Goal: Task Accomplishment & Management: Complete application form

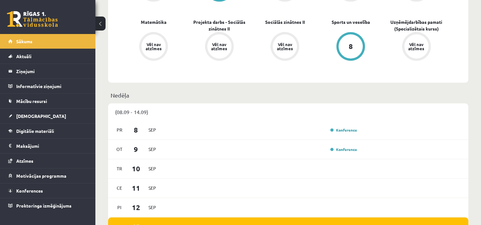
scroll to position [318, 0]
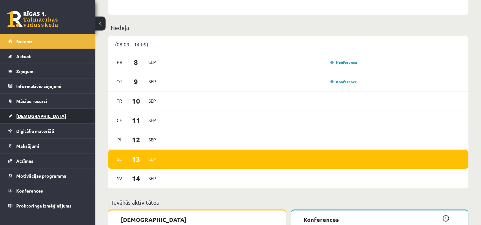
click at [30, 115] on span "[DEMOGRAPHIC_DATA]" at bounding box center [41, 116] width 50 height 6
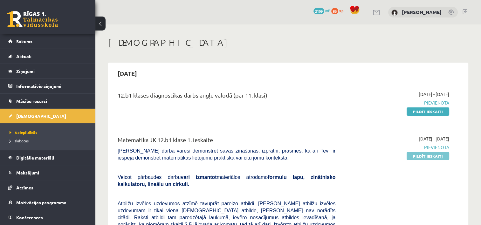
click at [433, 157] on link "Pildīt ieskaiti" at bounding box center [427, 156] width 43 height 8
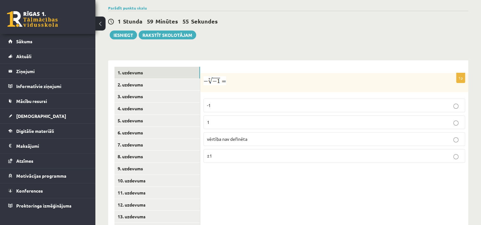
scroll to position [186, 0]
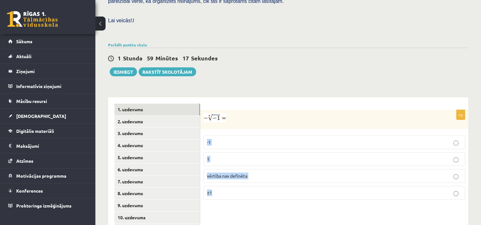
drag, startPoint x: 205, startPoint y: 127, endPoint x: 222, endPoint y: 179, distance: 54.9
click at [222, 179] on fieldset "-1 1 vērtība nav definēta ±1" at bounding box center [334, 166] width 262 height 69
copy fieldset "-1 1 vērtība nav definēta ±1"
click at [224, 169] on fieldset "-1 1 vērtība nav definēta ±1" at bounding box center [334, 166] width 262 height 69
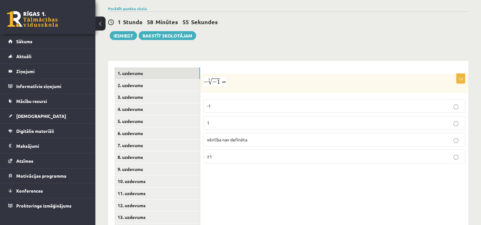
scroll to position [249, 0]
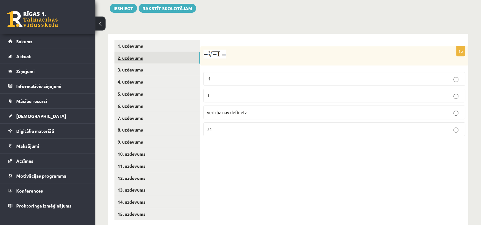
click at [132, 52] on link "2. uzdevums" at bounding box center [156, 58] width 85 height 12
drag, startPoint x: 202, startPoint y: 42, endPoint x: 244, endPoint y: 37, distance: 42.2
click at [244, 46] on div "Pārveido par pakāpi . Izvēlies pareizo atbildi." at bounding box center [334, 55] width 268 height 19
copy p "Pārveido par pakāpi"
click at [352, 50] on p "Pārveido par pakāpi . Izvēlies pareizo atbildi." at bounding box center [318, 54] width 230 height 9
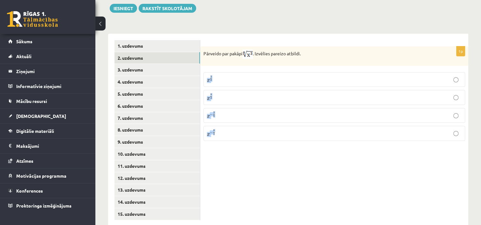
drag, startPoint x: 203, startPoint y: 62, endPoint x: 220, endPoint y: 135, distance: 74.4
click at [220, 135] on div "1p Pārveido par pakāpi . Izvēlies pareizo atbildi. x 3 8 x 3 8 x 8 3 x 8 3 x − …" at bounding box center [334, 130] width 268 height 193
copy fieldset "x 3 8 x 3 8 x 8 3 x 8 3 x − 3 8 x − 3 8 x − 8 3"
click at [229, 166] on div "1p Pārveido par pakāpi . Izvēlies pareizo atbildi. x 3 8 x 3 8 x 8 3 x 8 3 x − …" at bounding box center [334, 130] width 268 height 193
drag, startPoint x: 205, startPoint y: 65, endPoint x: 227, endPoint y: 122, distance: 61.5
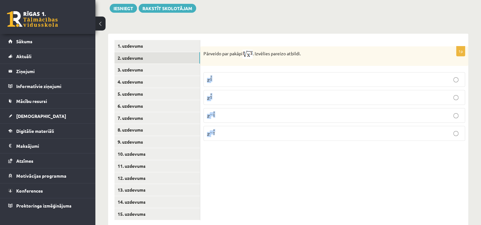
click at [227, 122] on fieldset "x 3 8 x 3 8 x 8 3 x 8 3 x − 3 8 x − 3 8 x − 8 3 x − 8 3" at bounding box center [334, 106] width 262 height 74
drag, startPoint x: 227, startPoint y: 122, endPoint x: 238, endPoint y: 134, distance: 16.2
click at [238, 134] on div "1p Pārveido par pakāpi . Izvēlies pareizo atbildi. x 3 8 x 3 8 x 8 3 x 8 3 x − …" at bounding box center [334, 130] width 268 height 193
drag, startPoint x: 204, startPoint y: 62, endPoint x: 223, endPoint y: 129, distance: 69.7
click at [223, 129] on div "1p Pārveido par pakāpi . Izvēlies pareizo atbildi. x 3 8 x 3 8 x 8 3 x 8 3 x − …" at bounding box center [334, 95] width 268 height 99
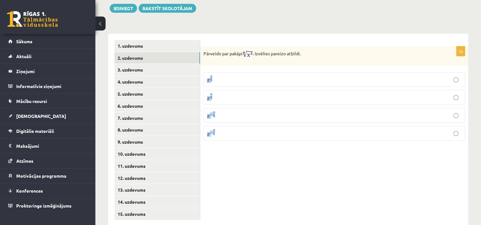
copy fieldset "x 3 8 x 3 8 x 8 3 x 8 3 x − 3 8 x − 3 8 x − 8 3"
click at [301, 150] on div "1p Pārveido par pakāpi . Izvēlies pareizo atbildi. x 3 8 x 3 8 x 8 3 x 8 3 x − …" at bounding box center [334, 130] width 268 height 193
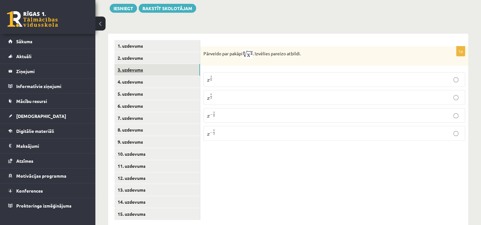
click at [129, 64] on link "3. uzdevums" at bounding box center [156, 70] width 85 height 12
click at [322, 82] on input "text" at bounding box center [327, 87] width 48 height 11
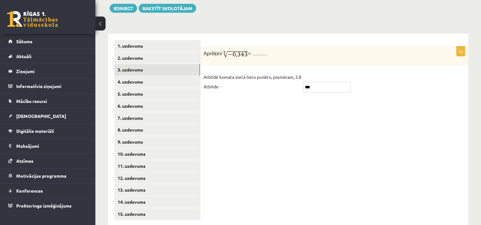
type input "***"
click at [299, 120] on div "1p Aprēķini = ……… Atbildē komata vietā lieto punktu, piemēram, 5.8 Atbilde - ***" at bounding box center [334, 130] width 268 height 193
click at [126, 76] on link "4. uzdevums" at bounding box center [156, 82] width 85 height 12
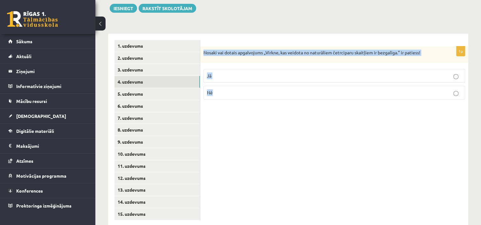
drag, startPoint x: 202, startPoint y: 40, endPoint x: 221, endPoint y: 89, distance: 52.8
click at [221, 89] on div "1p Nosaki vai dotais apgalvojums „Virkne, kas veidota no naturāliem četrciparu …" at bounding box center [334, 75] width 268 height 58
copy div "Nosaki vai dotais apgalvojums „Virkne, kas veidota no naturāliem četrciparu ska…"
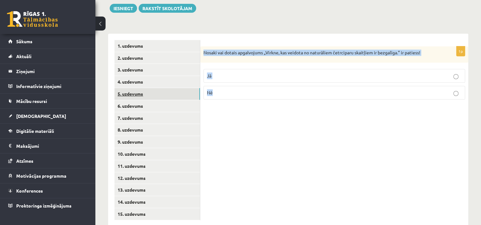
click at [137, 88] on link "5. uzdevums" at bounding box center [156, 94] width 85 height 12
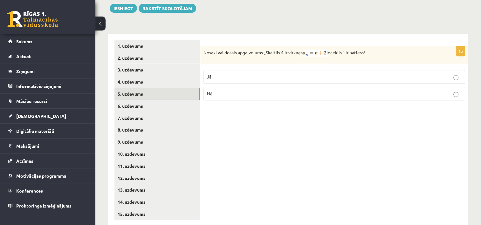
drag, startPoint x: 203, startPoint y: 42, endPoint x: 384, endPoint y: 40, distance: 180.5
click at [384, 50] on p "Nosaki vai dotais apgalvojums „Skaitlis 4 ir virknes loceklis.” ir patiess!" at bounding box center [318, 53] width 230 height 7
copy p "Nosaki vai dotais apgalvojums „Skaitlis 4 ir virknes loceklis.” ir patiess!"
click at [337, 89] on div "1p Nosaki vai dotais apgalvojums „Skaitlis 4 ir virknes loceklis.” ir patiess! …" at bounding box center [334, 75] width 268 height 59
drag, startPoint x: 297, startPoint y: 154, endPoint x: 449, endPoint y: 68, distance: 174.9
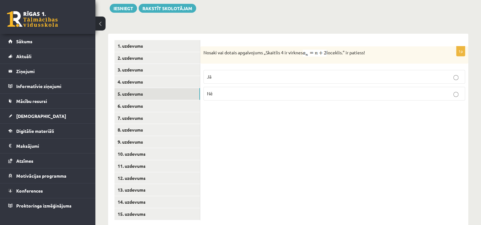
click at [302, 153] on div "1p Nosaki vai dotais apgalvojums „Skaitlis 4 ir virknes loceklis.” ir patiess! …" at bounding box center [334, 130] width 268 height 193
click at [136, 100] on link "6. uzdevums" at bounding box center [156, 106] width 85 height 12
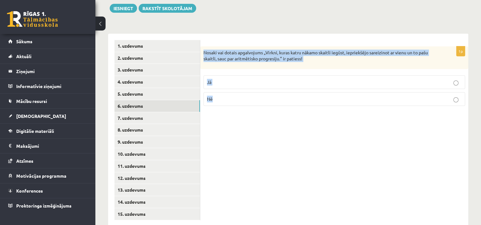
drag, startPoint x: 203, startPoint y: 40, endPoint x: 226, endPoint y: 95, distance: 60.3
click at [226, 95] on div "1p Nosaki vai dotais apgalvojums „Virkni, kuras katru nākamo skaitli iegūst, ie…" at bounding box center [334, 78] width 268 height 65
copy div "Nosaki vai dotais apgalvojums „Virkni, kuras katru nākamo skaitli iegūst, iepri…"
click at [317, 137] on div "1p Nosaki vai dotais apgalvojums „Virkni, kuras katru nākamo skaitli iegūst, ie…" at bounding box center [334, 130] width 268 height 193
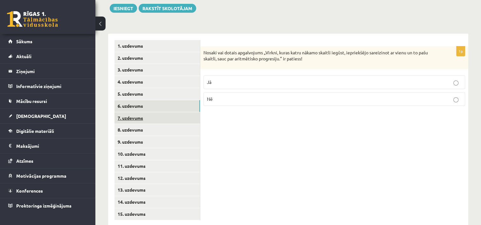
click at [135, 112] on link "7. uzdevums" at bounding box center [156, 118] width 85 height 12
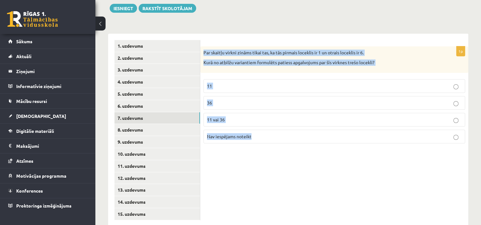
drag, startPoint x: 202, startPoint y: 40, endPoint x: 257, endPoint y: 124, distance: 101.0
click at [257, 124] on div "1p Par skaitļu virkni zināms tikai tas, ka tās pirmais loceklis ir 1 un otrais …" at bounding box center [334, 97] width 268 height 102
copy div "Par skaitļu virkni zināms tikai tas, ka tās pirmais loceklis ir 1 un otrais loc…"
click at [324, 133] on div "1p Par skaitļu virkni zināms tikai tas, ka tās pirmais loceklis ir 1 un otrais …" at bounding box center [334, 97] width 268 height 102
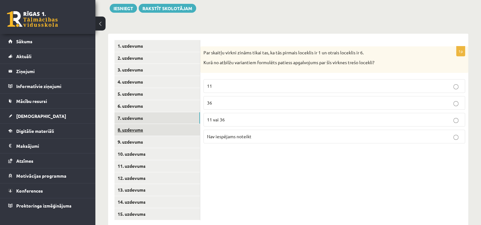
click at [137, 124] on link "8. uzdevums" at bounding box center [156, 130] width 85 height 12
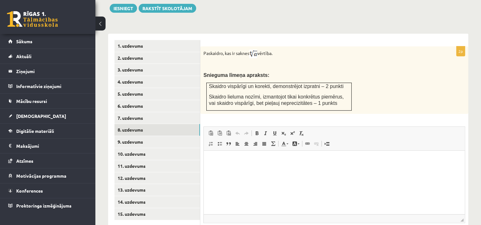
scroll to position [0, 0]
click at [263, 170] on html at bounding box center [334, 159] width 261 height 19
drag, startPoint x: 202, startPoint y: 39, endPoint x: 254, endPoint y: 42, distance: 52.5
click at [254, 46] on div "Paskaidro, kas ir saknes vērtība. Snieguma līmeņa apraksts: Skaidro vispārīgi u…" at bounding box center [334, 79] width 268 height 67
copy p "Paskaidro, kas ir saknes"
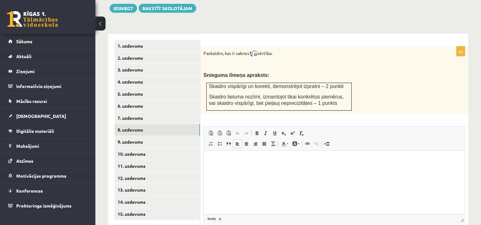
click at [290, 170] on html at bounding box center [334, 159] width 261 height 19
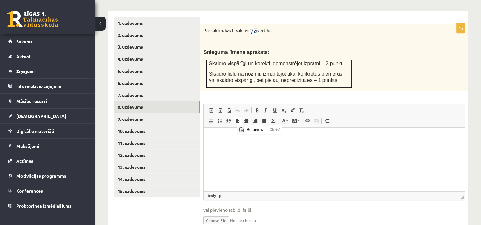
scroll to position [287, 0]
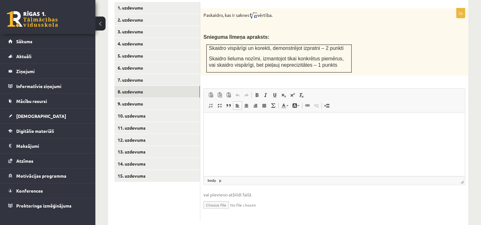
click at [247, 132] on html at bounding box center [334, 121] width 261 height 19
drag, startPoint x: 242, startPoint y: 142, endPoint x: 230, endPoint y: 138, distance: 12.5
click at [230, 132] on html at bounding box center [334, 121] width 261 height 19
paste body "Визуальный текстовый редактор, wiswyg-editor-user-answer-47024824135120"
click at [124, 98] on link "9. uzdevums" at bounding box center [156, 104] width 85 height 12
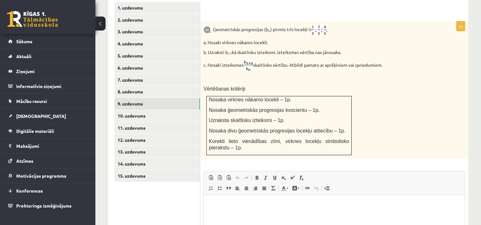
scroll to position [0, 0]
drag, startPoint x: 212, startPoint y: 18, endPoint x: 314, endPoint y: 18, distance: 101.4
click at [314, 24] on p "Ģeometriskās progresijas (b n ) pirmie trīs locekļi ir" at bounding box center [318, 29] width 230 height 11
copy p "Ģeometriskās progresijas (b n ) pirmie trīs locekļi ir"
drag, startPoint x: 208, startPoint y: 29, endPoint x: 280, endPoint y: 29, distance: 71.8
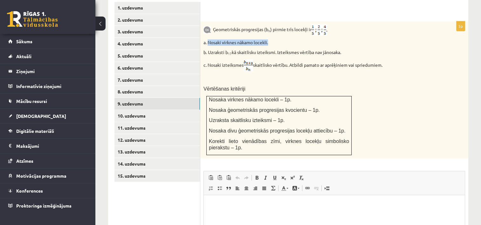
click at [280, 39] on p "a. Nosaki virknes nākamo locekli." at bounding box center [318, 42] width 230 height 6
click at [385, 67] on div "Ģeometriskās progresijas (b n ) pirmie trīs locekļi ir a. Nosaki virknes nākamo…" at bounding box center [334, 89] width 268 height 137
drag, startPoint x: 207, startPoint y: 39, endPoint x: 344, endPoint y: 39, distance: 137.0
click at [344, 49] on p "b. Uzraksti b 17 kā skaitlisku izteiksmi. Izteiksmes vērtība nav jānosaka." at bounding box center [318, 52] width 230 height 6
click at [240, 75] on p at bounding box center [318, 78] width 230 height 6
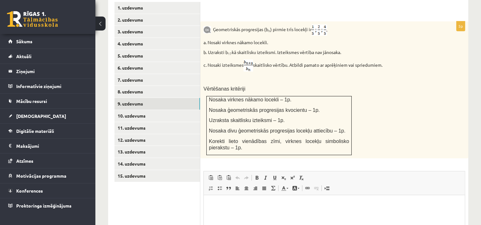
drag, startPoint x: 207, startPoint y: 51, endPoint x: 402, endPoint y: 56, distance: 194.9
click at [402, 59] on p "c. Nosaki izteiksmes skaitlisko vērtību. Atbildi pamato ar aprēķiniem vai sprie…" at bounding box center [318, 65] width 230 height 12
click at [370, 93] on div "Ģeometriskās progresijas (b n ) pirmie trīs locekļi ir a. Nosaki virknes nākamo…" at bounding box center [334, 89] width 268 height 137
click at [130, 110] on link "10. uzdevums" at bounding box center [156, 116] width 85 height 12
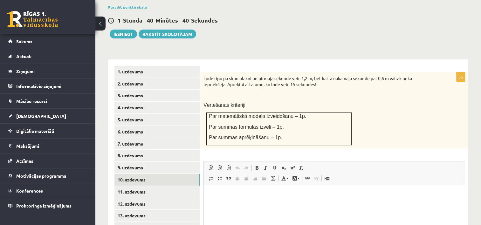
scroll to position [192, 0]
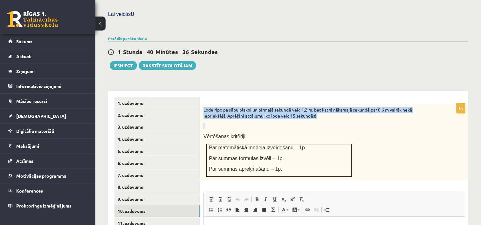
drag, startPoint x: 202, startPoint y: 97, endPoint x: 340, endPoint y: 106, distance: 137.9
click at [340, 106] on div "Lode ripo pa slīpu plakni un pirmajā sekundē veic 1,2 m, bet katrā nākamajā sek…" at bounding box center [334, 142] width 268 height 76
click at [133, 217] on link "11. uzdevums" at bounding box center [156, 223] width 85 height 12
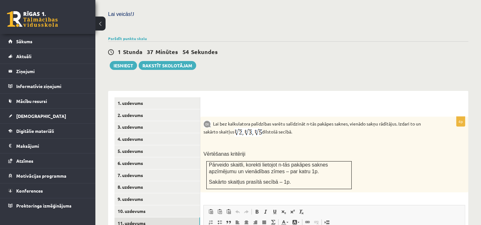
scroll to position [0, 0]
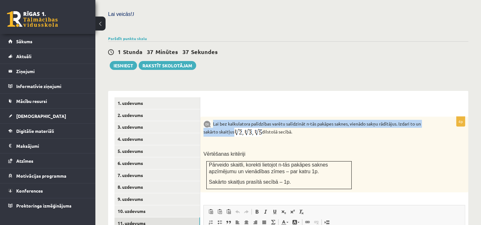
drag, startPoint x: 213, startPoint y: 108, endPoint x: 234, endPoint y: 120, distance: 24.2
click at [234, 120] on p "Lai bez kalkulatora palīdzības varētu salīdzināt n-tās pakāpes saknes, vienādo …" at bounding box center [318, 128] width 230 height 17
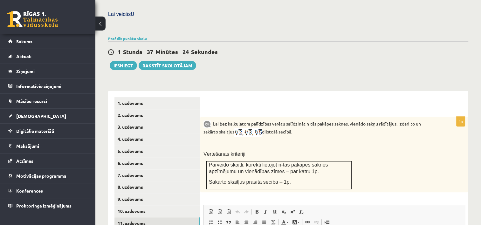
click at [396, 185] on div "4p Lai bez kalkulatora palīdzības varētu salīdzināt n-tās pakāpes saknes, vienā…" at bounding box center [334, 227] width 268 height 221
drag, startPoint x: 264, startPoint y: 118, endPoint x: 305, endPoint y: 117, distance: 41.0
click at [305, 120] on p "Lai bez kalkulatora palīdzības varētu salīdzināt n-tās pakāpes saknes, vienādo …" at bounding box center [318, 128] width 230 height 17
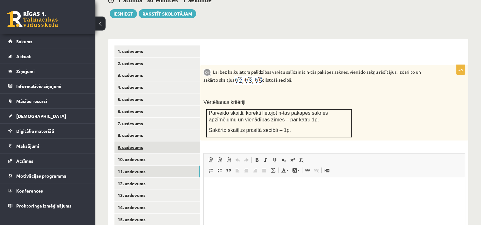
scroll to position [256, 0]
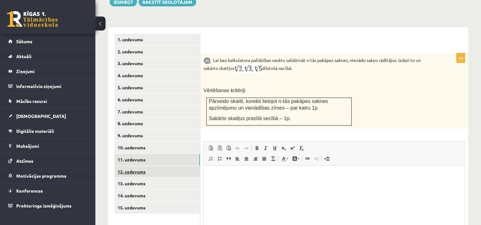
click at [136, 166] on link "12. uzdevums" at bounding box center [156, 172] width 85 height 12
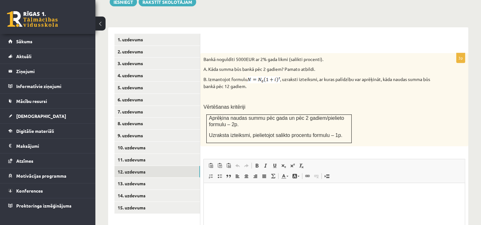
scroll to position [0, 0]
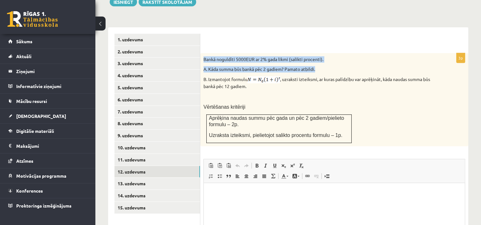
drag, startPoint x: 202, startPoint y: 44, endPoint x: 322, endPoint y: 52, distance: 120.1
click at [322, 53] on div "Bankā noguldīti 5000EUR ar 2% gada likmi (salikti procenti). A. Kāda summa būs …" at bounding box center [334, 99] width 268 height 93
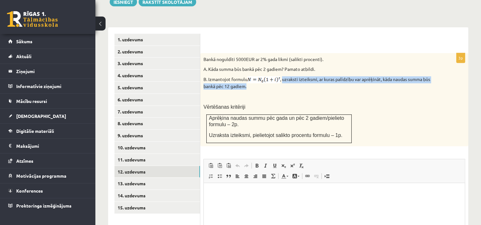
drag, startPoint x: 284, startPoint y: 66, endPoint x: 286, endPoint y: 72, distance: 6.4
click at [286, 76] on p "B. Izmantojot formulu , uzraksti izteiksmi, ar kuras palīdzību var aprēķināt, k…" at bounding box center [318, 82] width 230 height 13
drag, startPoint x: 286, startPoint y: 72, endPoint x: 246, endPoint y: 75, distance: 39.8
click at [121, 178] on link "13. uzdevums" at bounding box center [156, 184] width 85 height 12
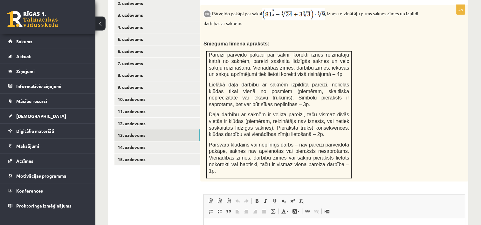
scroll to position [256, 0]
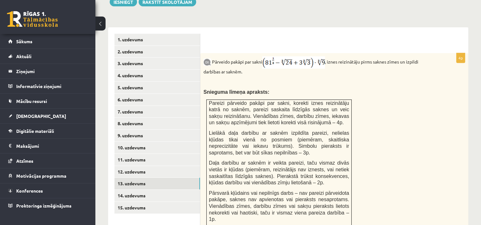
drag, startPoint x: 212, startPoint y: 49, endPoint x: 264, endPoint y: 49, distance: 51.5
click at [264, 56] on p "Pārveido pakāpi par sakni , iznes reizinātāju pirms saknes zīmes un izpildi dar…" at bounding box center [318, 65] width 230 height 19
drag, startPoint x: 331, startPoint y: 48, endPoint x: 332, endPoint y: 54, distance: 6.1
click at [332, 56] on p "Pārveido pakāpi par sakni , iznes reizinātāju pirms saknes zīmes un izpildi dar…" at bounding box center [318, 65] width 230 height 19
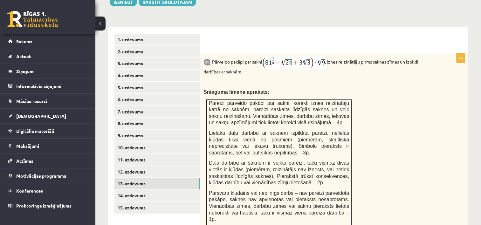
click at [334, 57] on p "Pārveido pakāpi par sakni , iznes reizinātāju pirms saknes zīmes un izpildi dar…" at bounding box center [318, 65] width 230 height 19
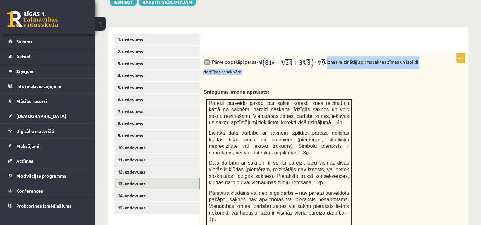
drag, startPoint x: 331, startPoint y: 47, endPoint x: 337, endPoint y: 57, distance: 12.2
click at [337, 57] on p "Pārveido pakāpi par sakni , iznes reizinātāju pirms saknes zīmes un izpildi dar…" at bounding box center [318, 65] width 230 height 19
click at [129, 190] on link "14. uzdevums" at bounding box center [156, 196] width 85 height 12
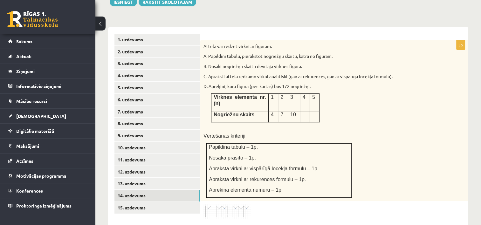
scroll to position [0, 0]
click at [131, 202] on link "15. uzdevums" at bounding box center [156, 208] width 85 height 12
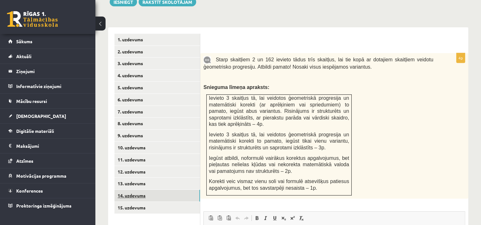
click at [140, 190] on link "14. uzdevums" at bounding box center [156, 196] width 85 height 12
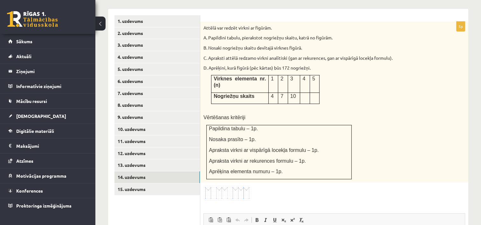
scroll to position [287, 0]
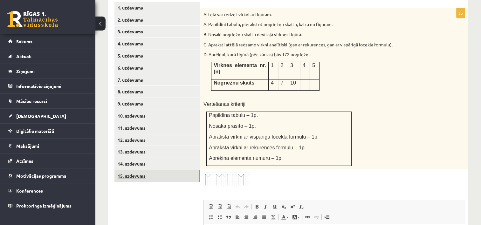
click at [138, 170] on link "15. uzdevums" at bounding box center [156, 176] width 85 height 12
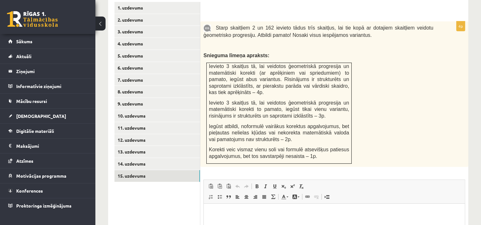
scroll to position [0, 0]
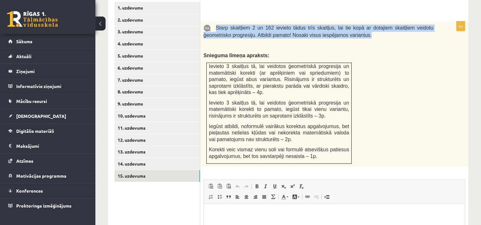
drag, startPoint x: 215, startPoint y: 10, endPoint x: 335, endPoint y: 18, distance: 120.4
click at [335, 24] on p "Starp skaitļiem 2 un 162 ievieto tādus trīs skaitļus, lai tie kopā ar dotajiem …" at bounding box center [318, 31] width 230 height 14
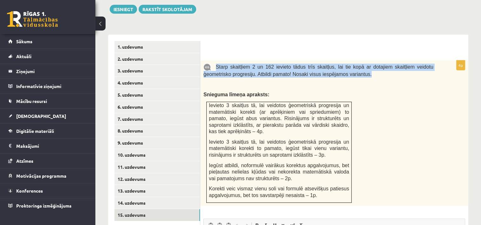
scroll to position [193, 0]
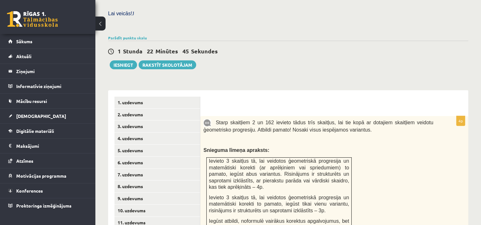
click at [410, 160] on div "Starp skaitļiem 2 un 162 ievieto tādus trīs skaitļus, lai tie kopā ar dotajiem …" at bounding box center [334, 189] width 268 height 146
click at [127, 157] on link "6. uzdevums" at bounding box center [156, 163] width 85 height 12
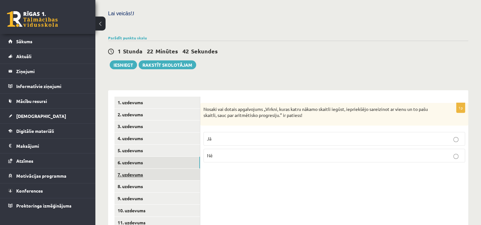
click at [126, 169] on link "7. uzdevums" at bounding box center [156, 175] width 85 height 12
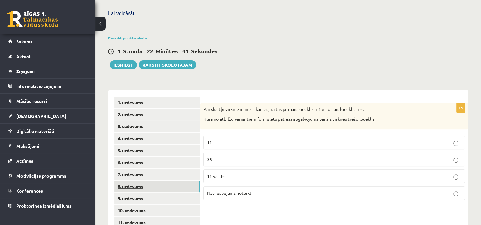
click at [126, 181] on link "8. uzdevums" at bounding box center [156, 187] width 85 height 12
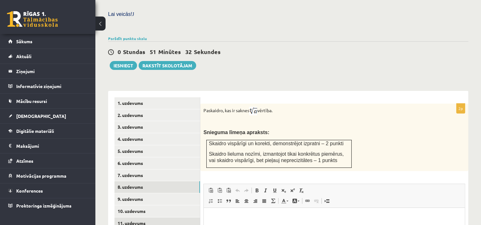
scroll to position [224, 0]
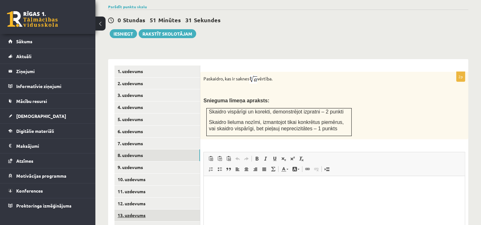
click at [164, 209] on link "13. uzdevums" at bounding box center [156, 215] width 85 height 12
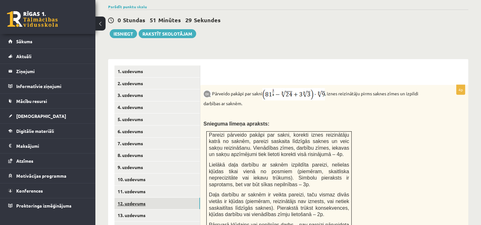
click at [151, 198] on link "12. uzdevums" at bounding box center [156, 204] width 85 height 12
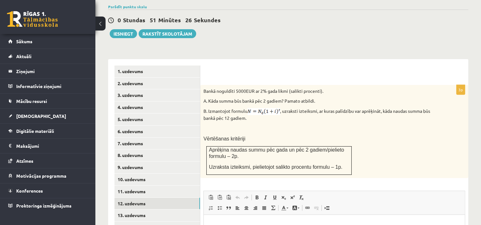
scroll to position [319, 0]
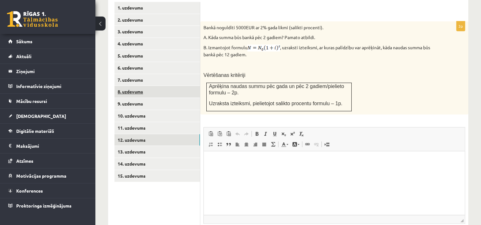
click at [136, 86] on link "8. uzdevums" at bounding box center [156, 92] width 85 height 12
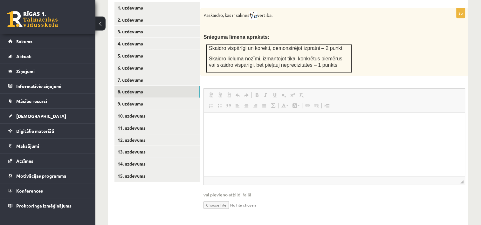
scroll to position [0, 0]
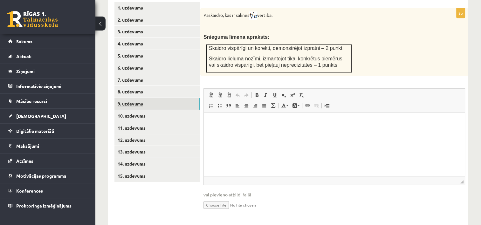
click at [137, 98] on link "9. uzdevums" at bounding box center [156, 104] width 85 height 12
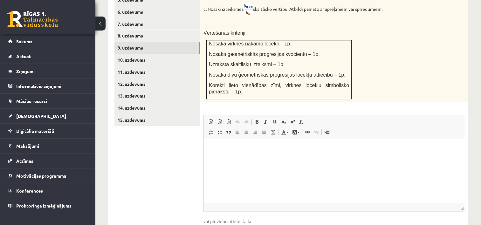
scroll to position [370, 0]
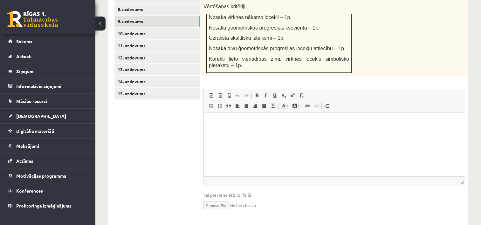
click at [219, 198] on input "file" at bounding box center [334, 204] width 262 height 13
type input "**********"
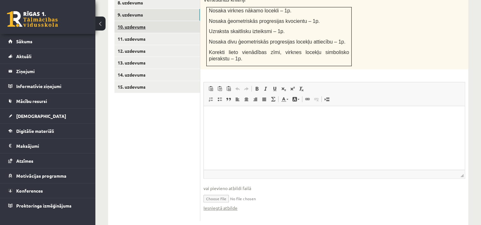
click at [134, 21] on link "10. uzdevums" at bounding box center [156, 27] width 85 height 12
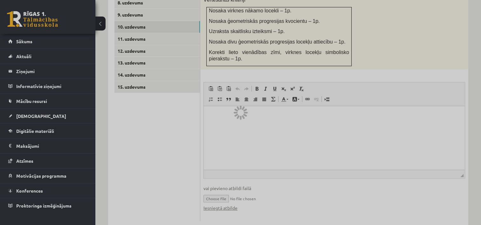
scroll to position [249, 0]
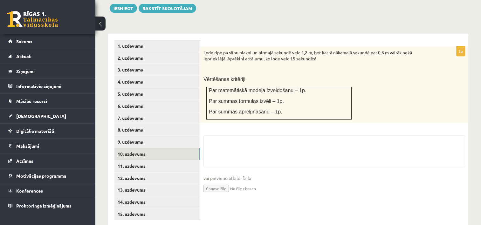
click at [222, 181] on input "file" at bounding box center [334, 187] width 262 height 13
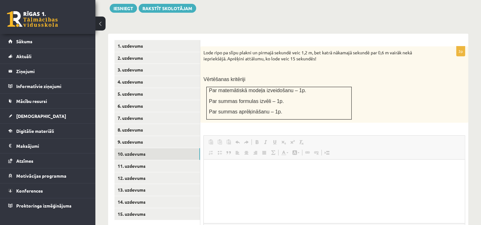
scroll to position [0, 0]
type input "**********"
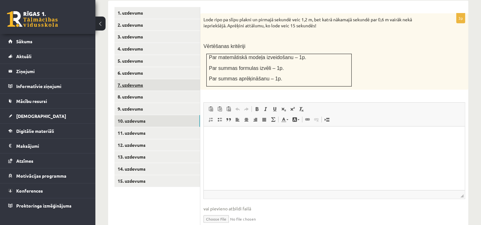
scroll to position [271, 0]
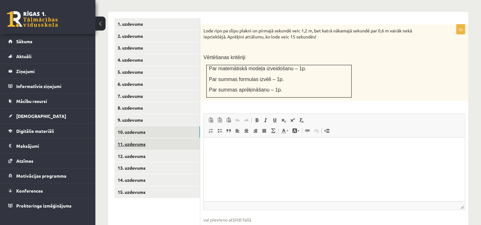
click at [132, 138] on link "11. uzdevums" at bounding box center [156, 144] width 85 height 12
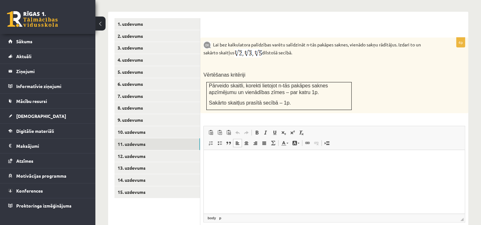
scroll to position [0, 0]
click at [215, 169] on html at bounding box center [334, 159] width 261 height 19
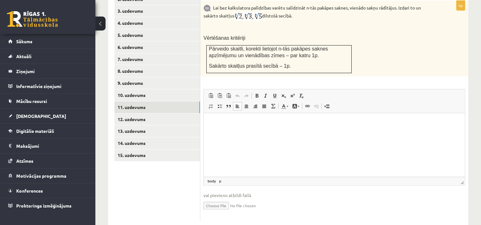
scroll to position [308, 0]
click at [216, 198] on input "file" at bounding box center [334, 204] width 262 height 13
type input "**********"
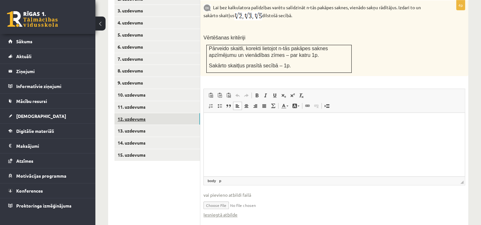
click at [130, 113] on link "12. uzdevums" at bounding box center [156, 119] width 85 height 12
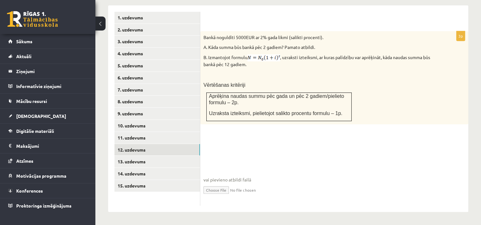
click at [217, 191] on fieldset "vai pievieno atbildi failā Iesniegtā atbilde" at bounding box center [334, 169] width 262 height 65
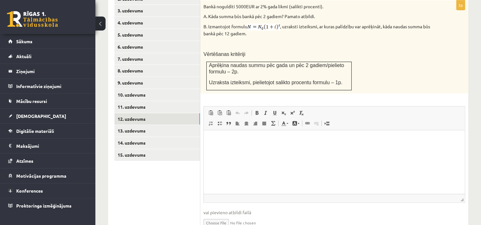
scroll to position [0, 0]
click at [217, 216] on input "file" at bounding box center [334, 222] width 262 height 13
type input "**********"
click at [132, 125] on link "13. uzdevums" at bounding box center [156, 131] width 85 height 12
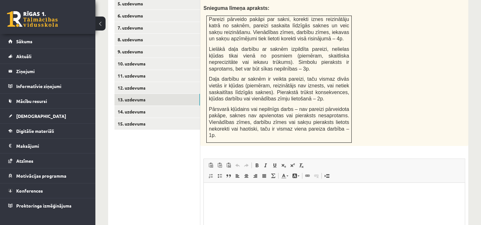
click at [215, 202] on html at bounding box center [334, 191] width 261 height 19
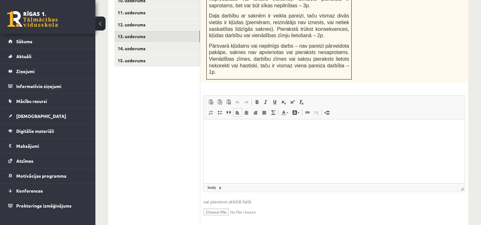
click at [220, 205] on input "file" at bounding box center [334, 211] width 262 height 13
type input "**********"
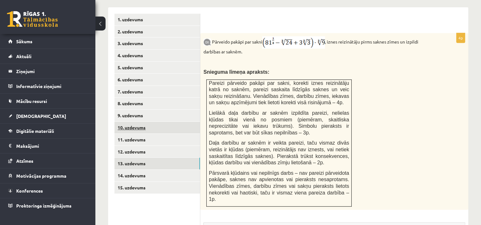
scroll to position [148, 0]
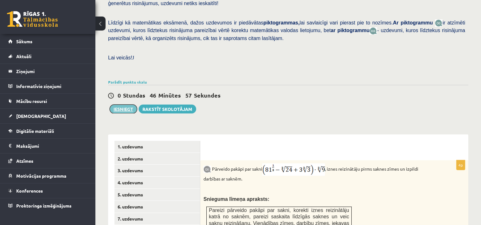
click at [126, 105] on button "Iesniegt" at bounding box center [123, 109] width 27 height 9
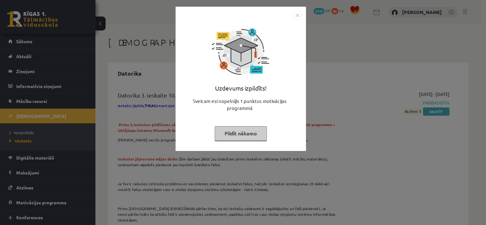
click at [242, 137] on button "Pildīt nākamo" at bounding box center [241, 133] width 52 height 15
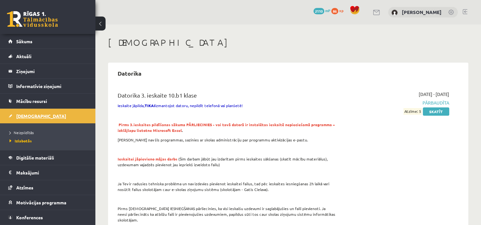
click at [25, 115] on span "[DEMOGRAPHIC_DATA]" at bounding box center [41, 116] width 50 height 6
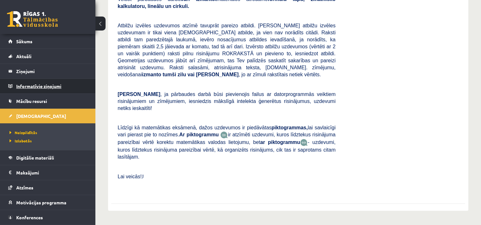
scroll to position [95, 0]
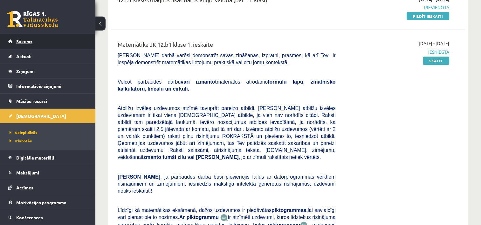
click at [29, 43] on span "Sākums" at bounding box center [24, 41] width 16 height 6
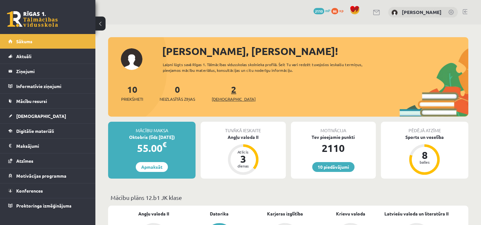
click at [221, 92] on link "2 Ieskaites" at bounding box center [234, 93] width 44 height 19
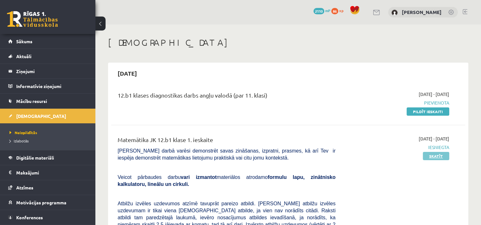
click at [443, 158] on link "Skatīt" at bounding box center [436, 156] width 26 height 8
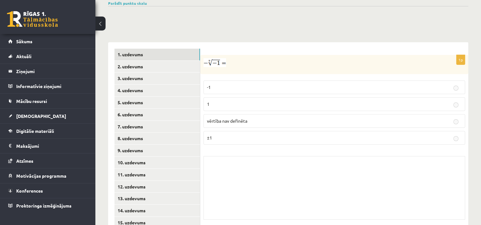
scroll to position [236, 0]
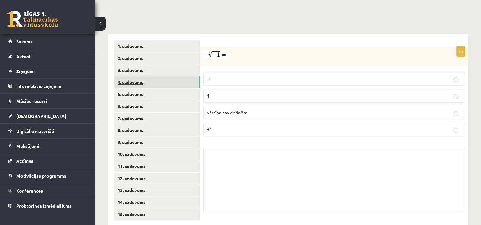
click at [127, 76] on link "4. uzdevums" at bounding box center [156, 82] width 85 height 12
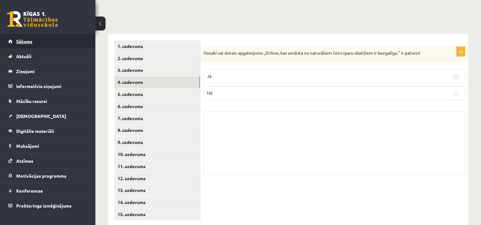
click at [29, 45] on link "Sākums" at bounding box center [47, 41] width 79 height 15
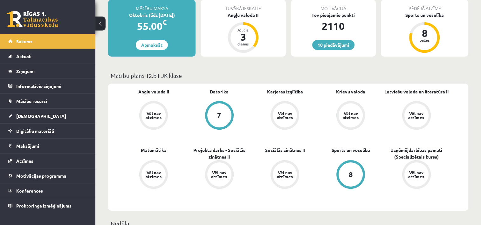
scroll to position [64, 0]
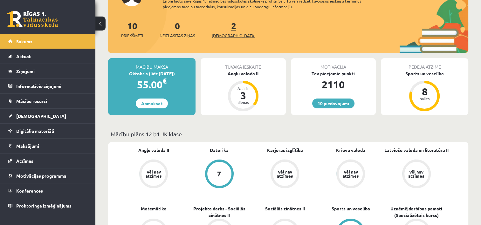
click at [222, 23] on link "2 Ieskaites" at bounding box center [234, 29] width 44 height 19
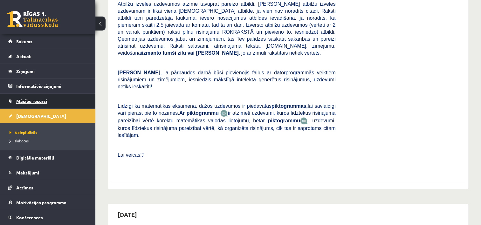
scroll to position [159, 0]
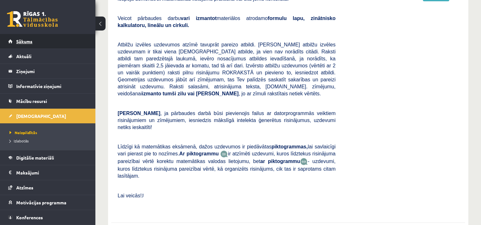
click at [28, 44] on link "Sākums" at bounding box center [47, 41] width 79 height 15
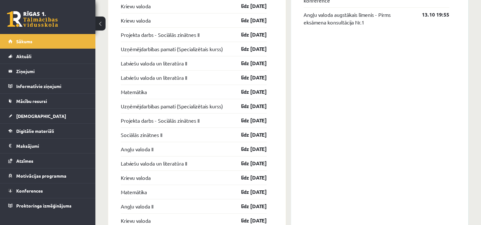
scroll to position [509, 0]
